Goal: Information Seeking & Learning: Learn about a topic

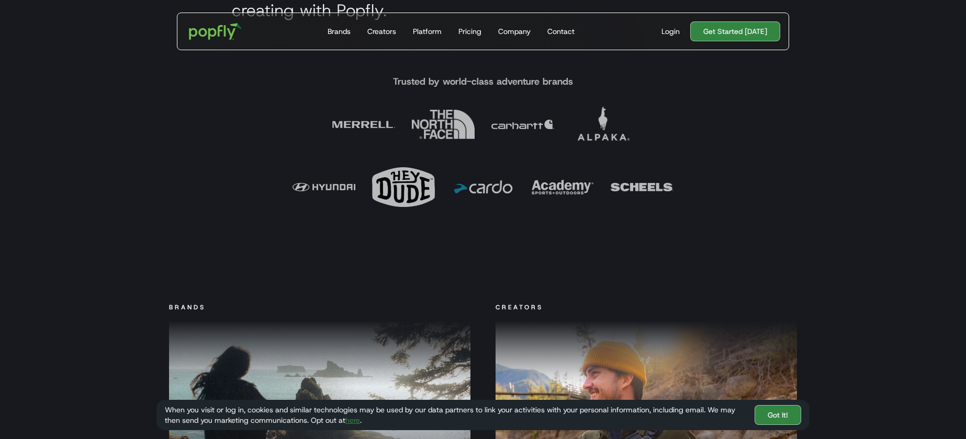
scroll to position [516, 0]
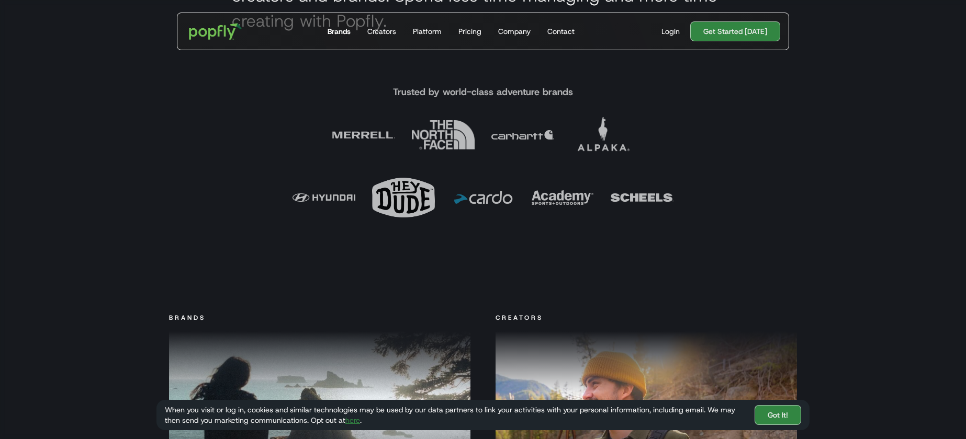
click at [336, 29] on div "Brands" at bounding box center [339, 31] width 23 height 10
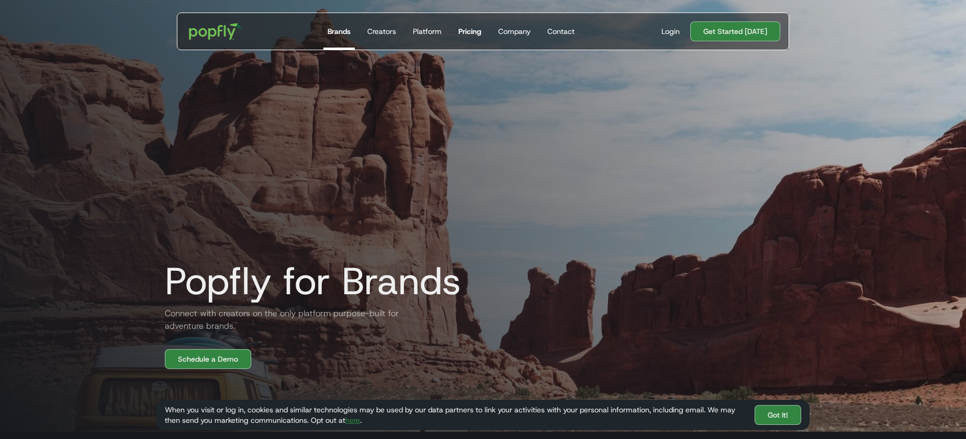
click at [474, 33] on div "Pricing" at bounding box center [469, 31] width 23 height 10
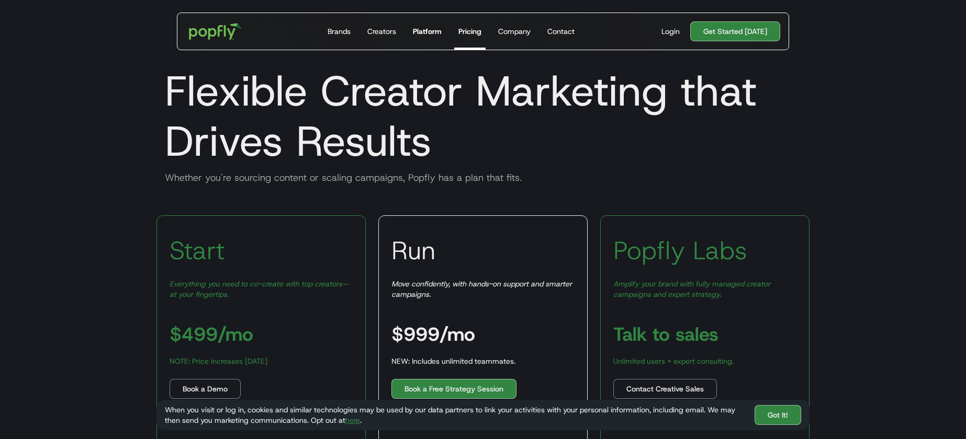
click at [436, 36] on div "Platform" at bounding box center [427, 31] width 29 height 10
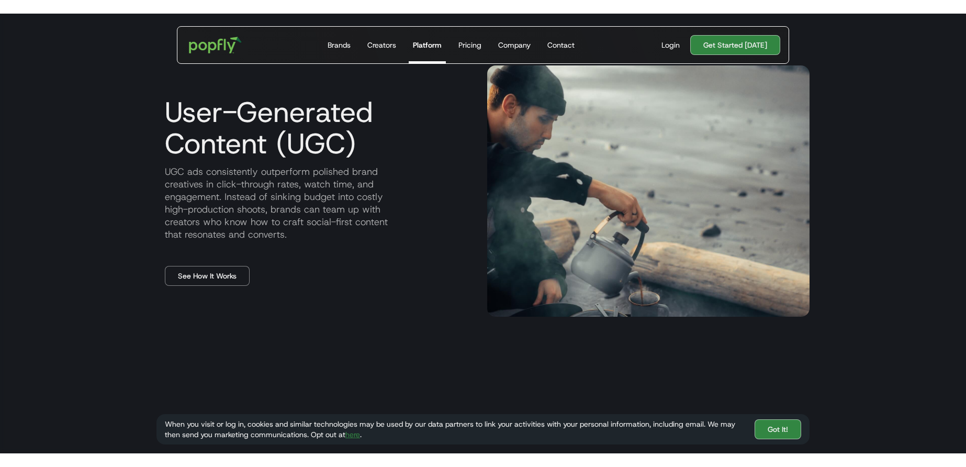
scroll to position [525, 17]
